Goal: Find specific page/section

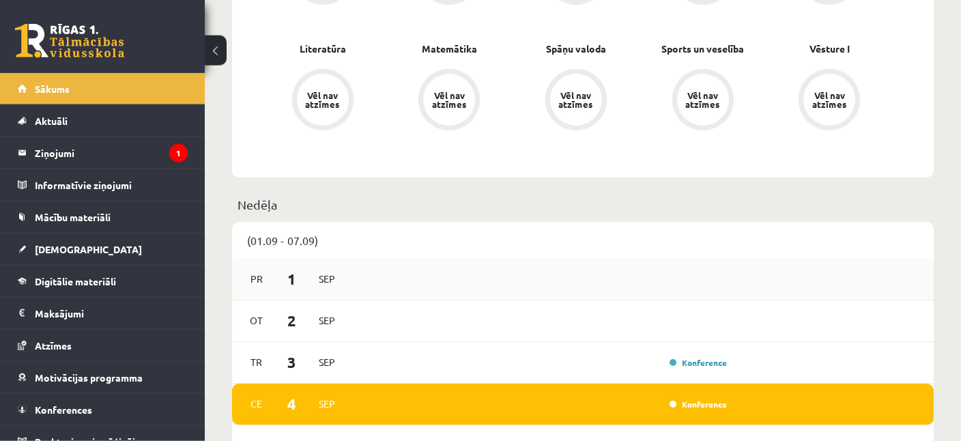
scroll to position [576, 0]
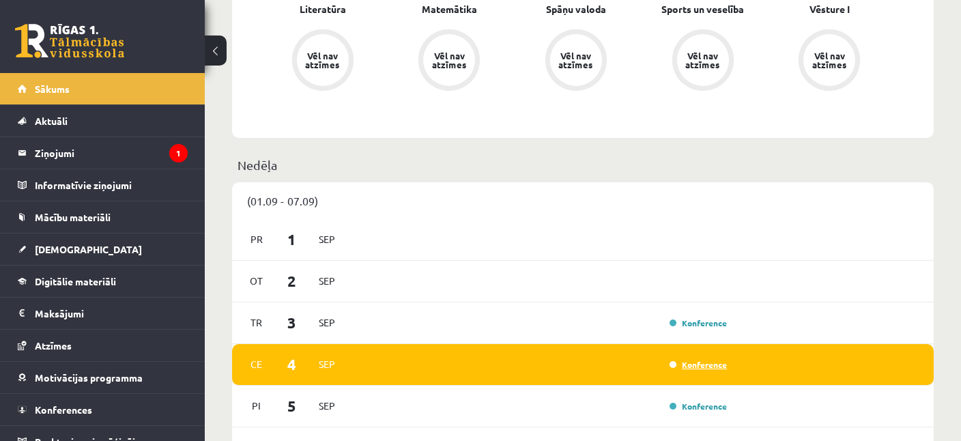
click at [688, 361] on link "Konference" at bounding box center [698, 364] width 57 height 11
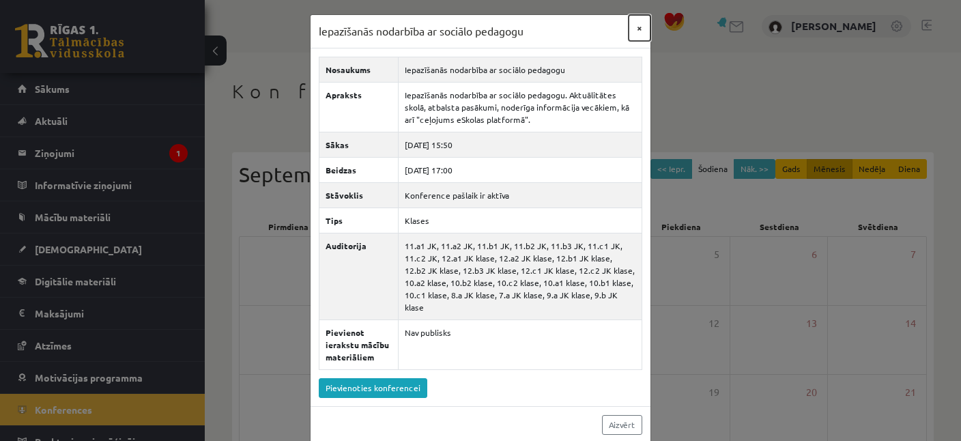
click at [638, 29] on button "×" at bounding box center [640, 28] width 22 height 26
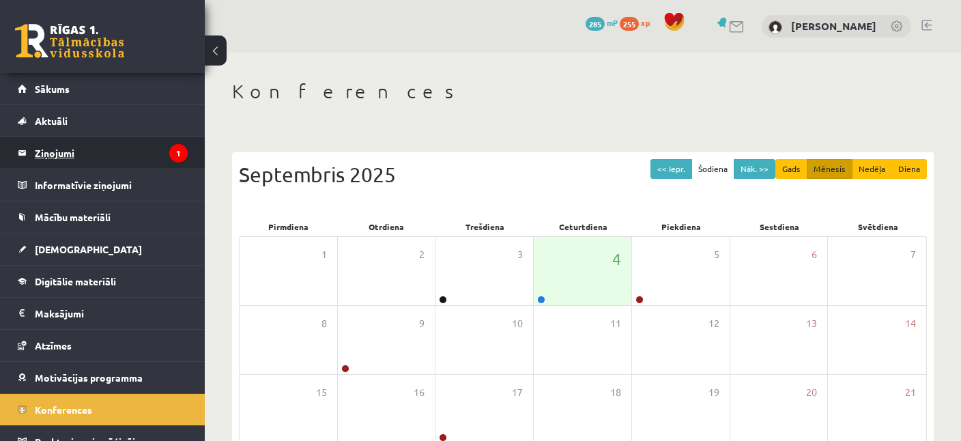
click at [57, 151] on legend "Ziņojumi 1" at bounding box center [111, 152] width 153 height 31
